Goal: Task Accomplishment & Management: Manage account settings

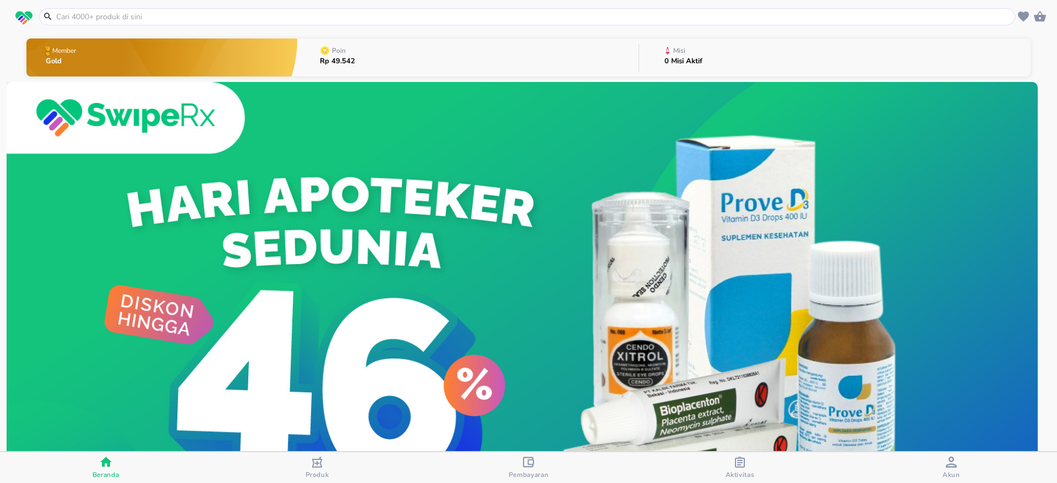
click at [775, 58] on button "Misi 0 Misi Aktif" at bounding box center [834, 57] width 391 height 43
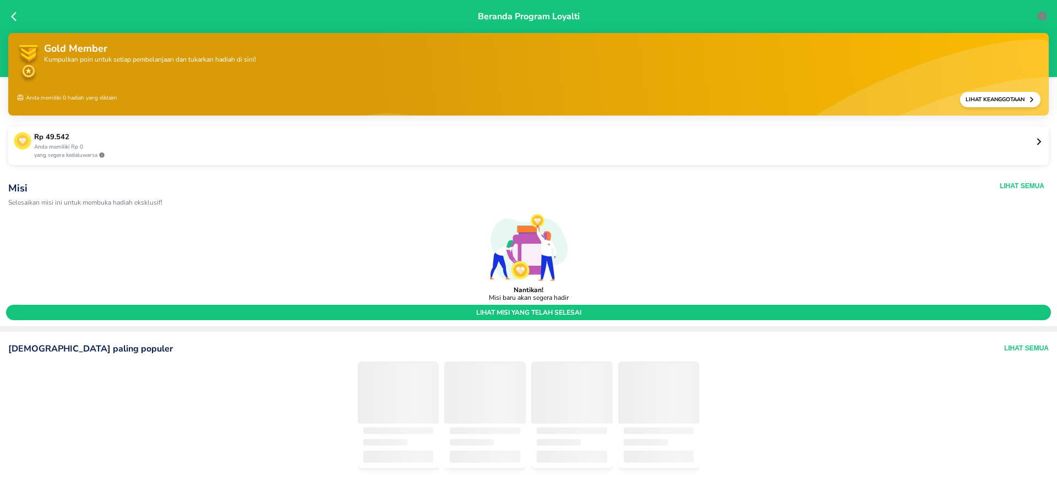
click at [16, 17] on icon at bounding box center [16, 16] width 11 height 11
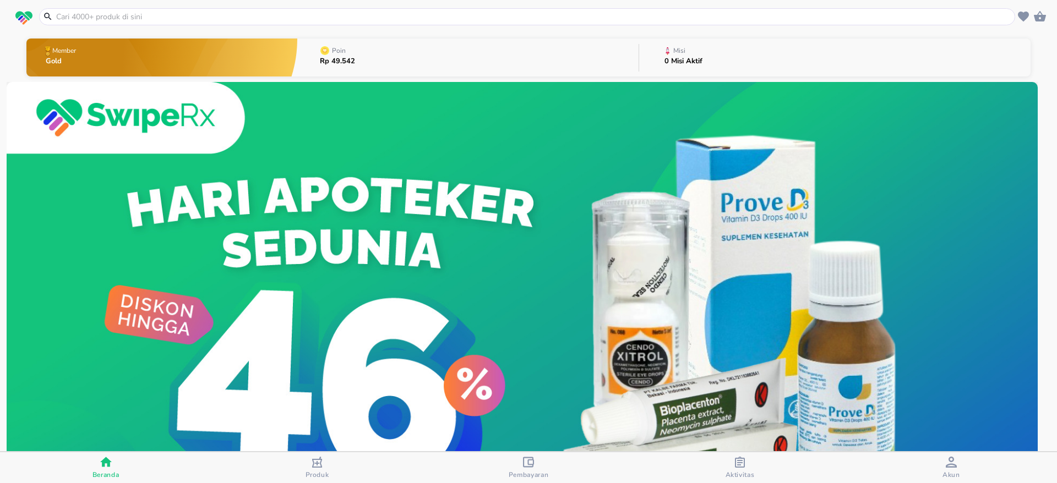
click at [953, 471] on span "Akun" at bounding box center [952, 475] width 18 height 9
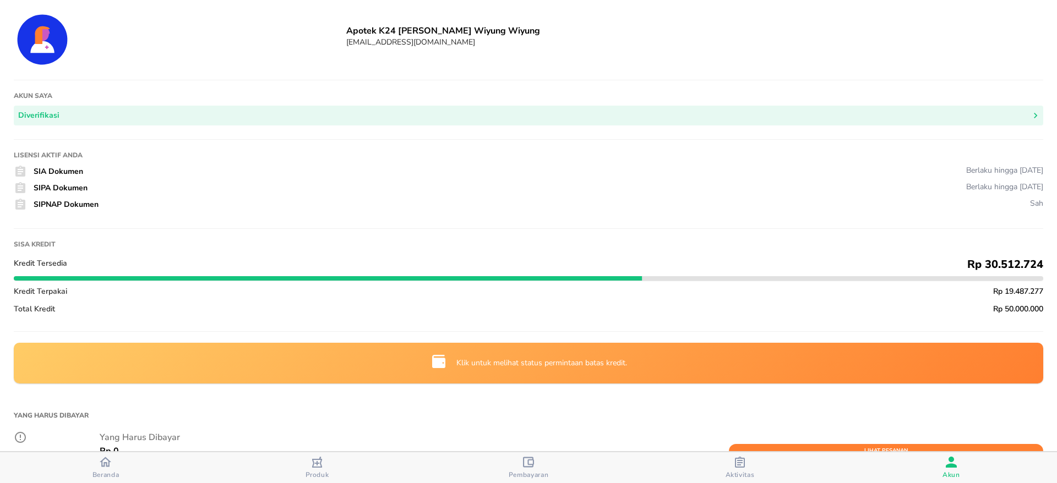
click at [123, 470] on span "Beranda" at bounding box center [105, 467] width 205 height 23
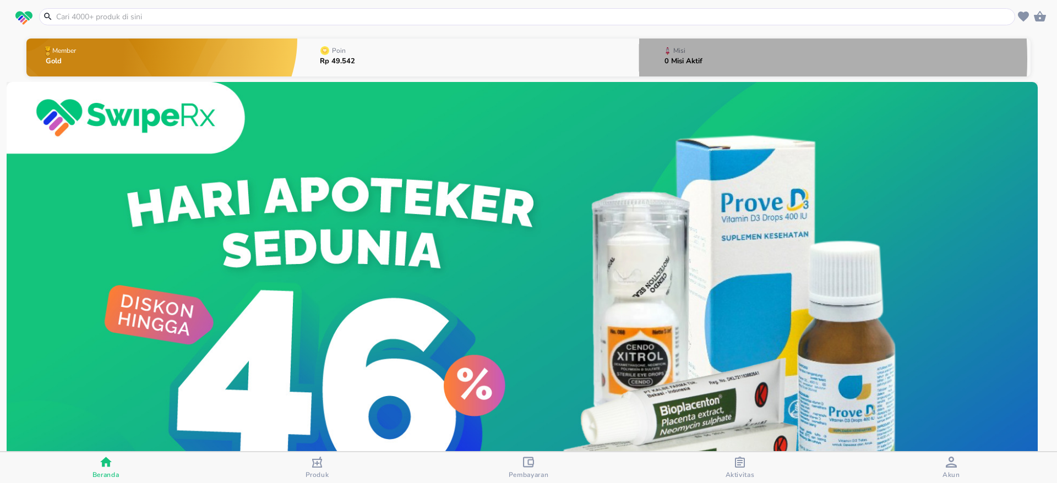
click at [706, 59] on button "Misi 0 Misi Aktif" at bounding box center [834, 57] width 391 height 43
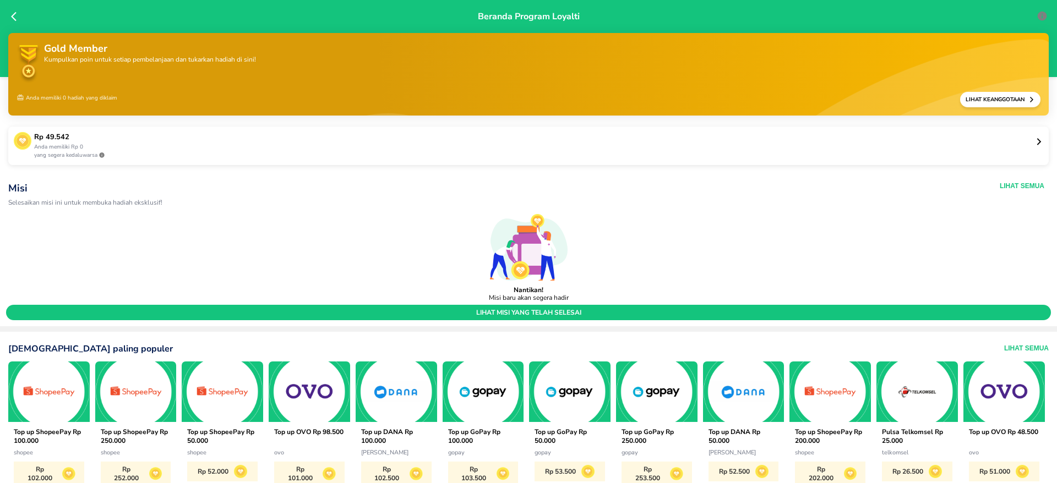
click at [15, 17] on icon at bounding box center [16, 16] width 11 height 11
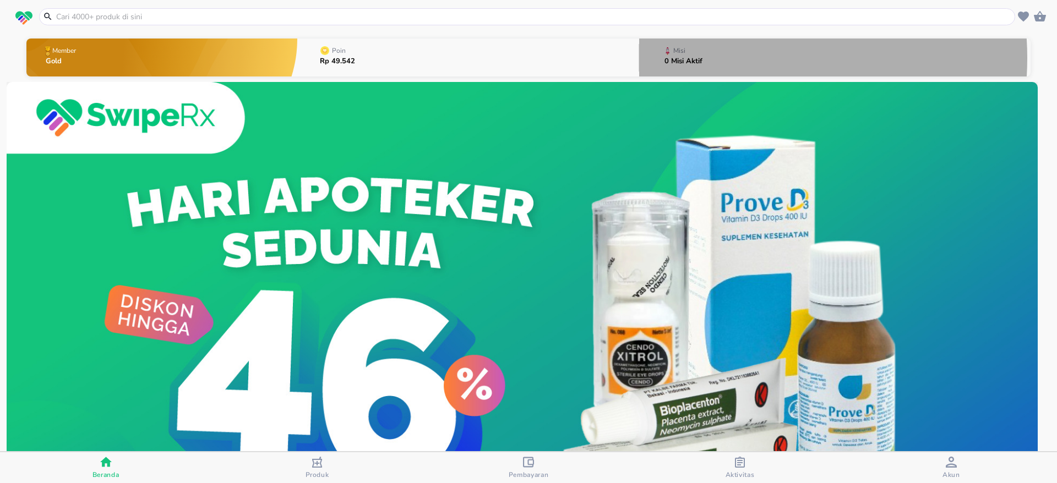
click at [713, 58] on button "Misi 0 Misi Aktif" at bounding box center [834, 57] width 391 height 43
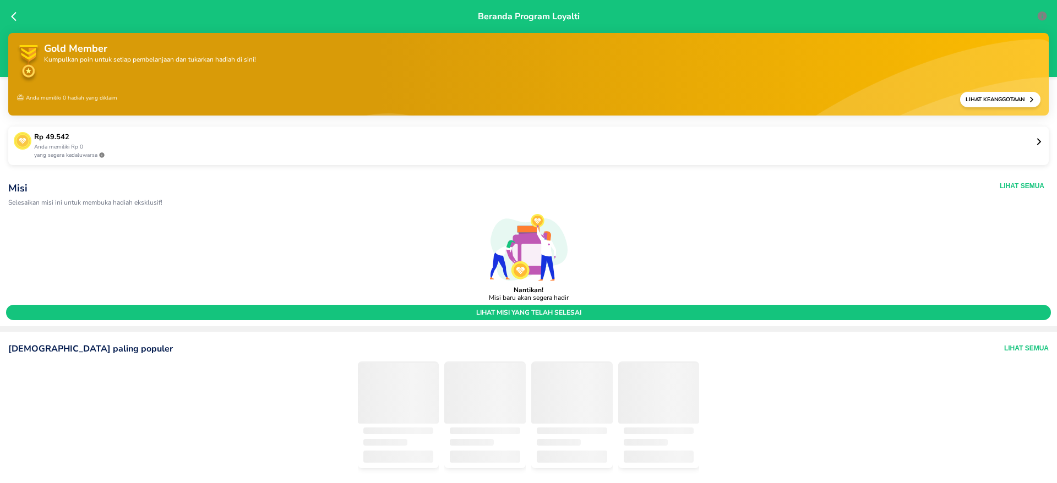
click at [1009, 195] on div "Misi Selesaikan misi ini untuk membuka hadiah eksklusif! Lihat Semua" at bounding box center [528, 193] width 1045 height 29
click at [1010, 185] on button "Lihat Semua" at bounding box center [1022, 186] width 45 height 9
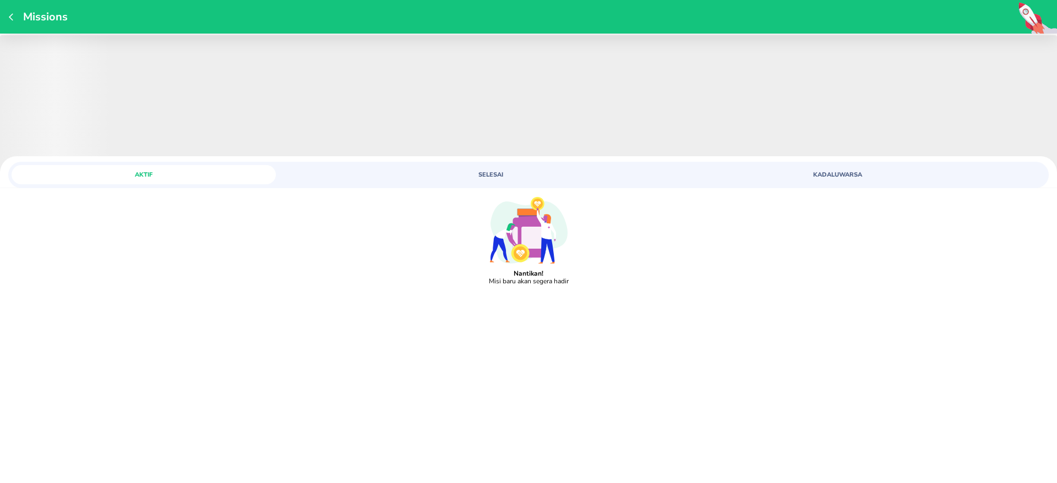
click at [539, 177] on span "SELESAI" at bounding box center [490, 175] width 251 height 8
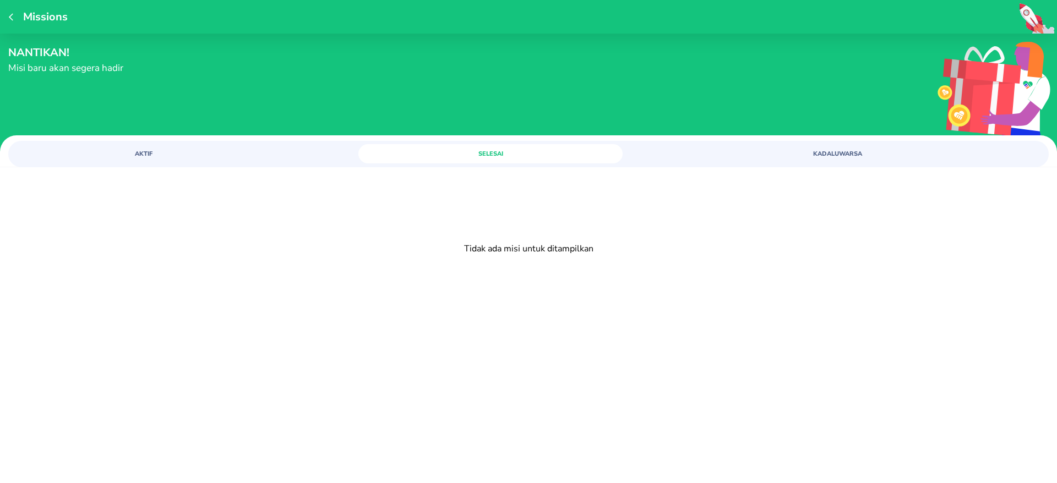
click at [242, 154] on span "AKTIF" at bounding box center [143, 154] width 251 height 8
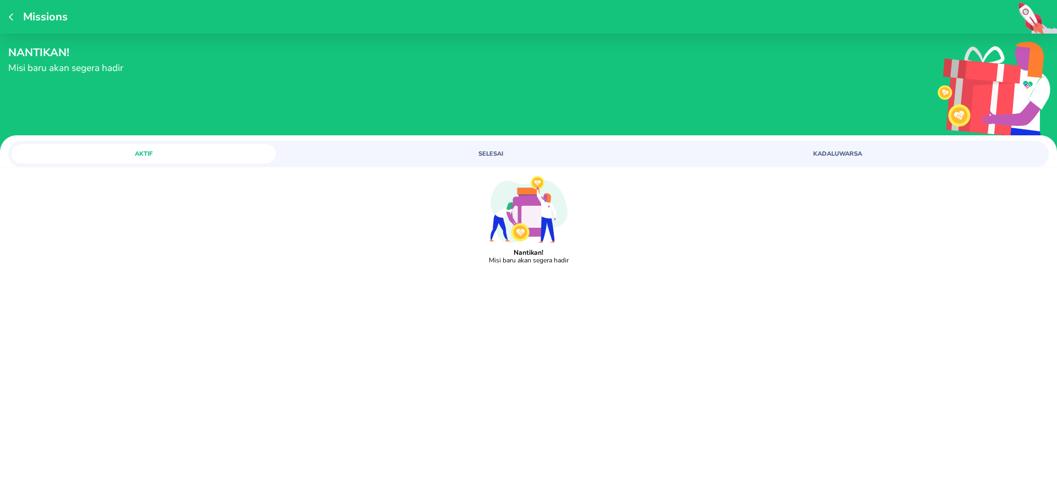
click at [818, 150] on span "KADALUWARSA" at bounding box center [837, 154] width 251 height 8
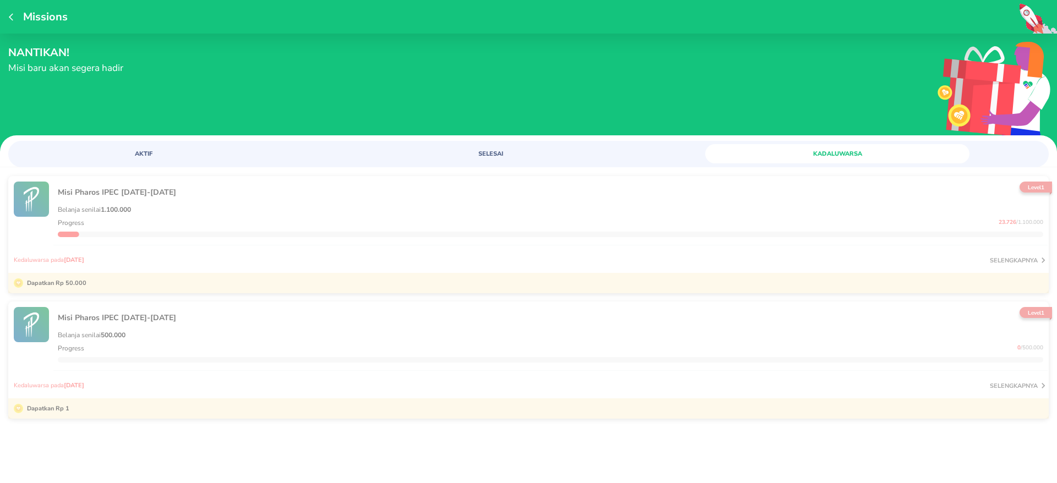
click at [513, 154] on span "SELESAI" at bounding box center [490, 154] width 251 height 8
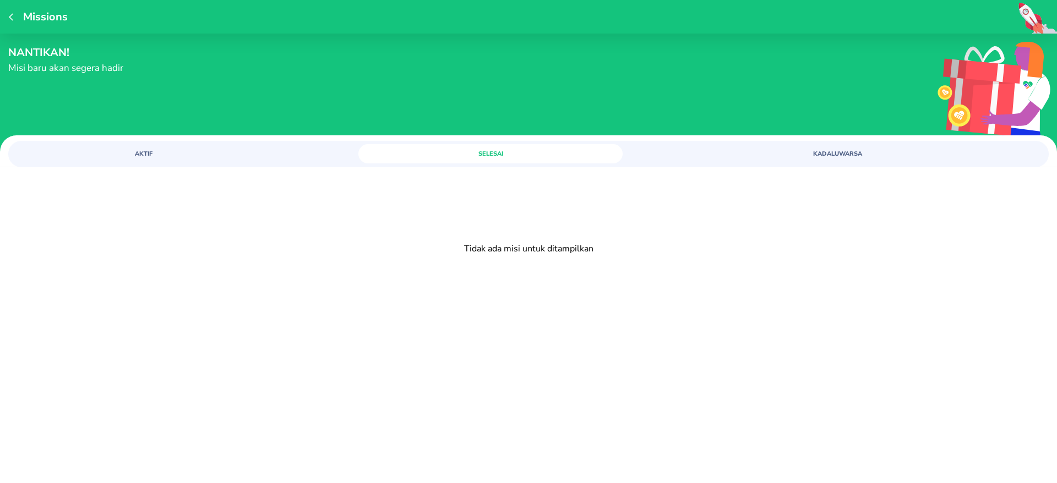
click at [178, 147] on button "AKTIF" at bounding box center [144, 153] width 264 height 19
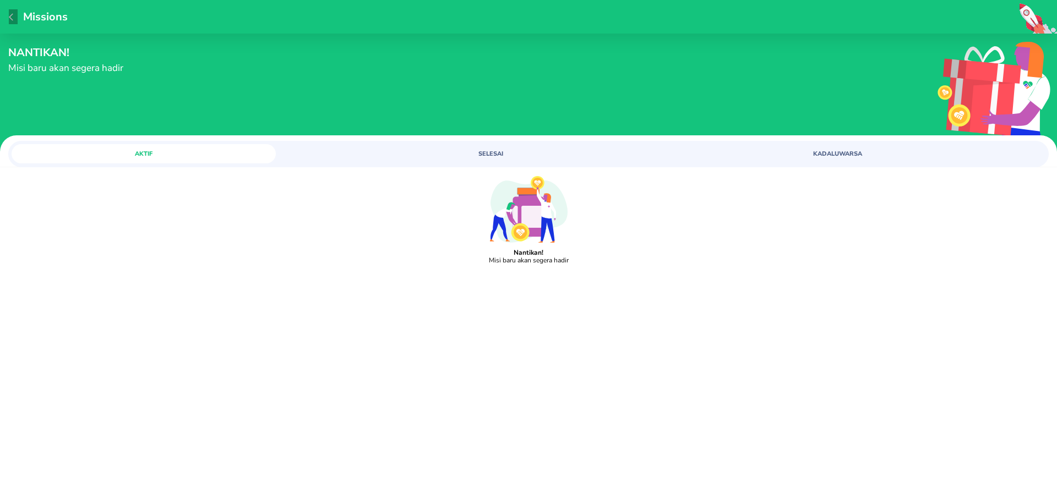
click at [12, 17] on icon "button" at bounding box center [13, 17] width 9 height 9
